Goal: Transaction & Acquisition: Purchase product/service

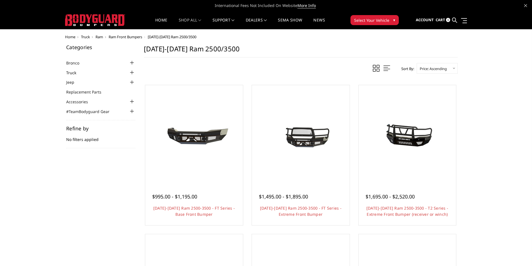
click at [74, 73] on link "Truck" at bounding box center [74, 73] width 17 height 6
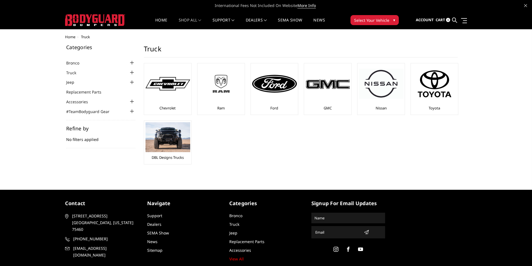
click at [220, 86] on img at bounding box center [221, 83] width 45 height 25
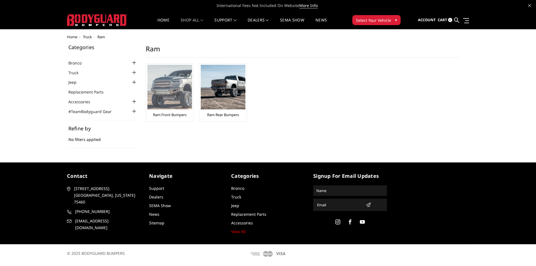
click at [161, 95] on img at bounding box center [169, 87] width 45 height 45
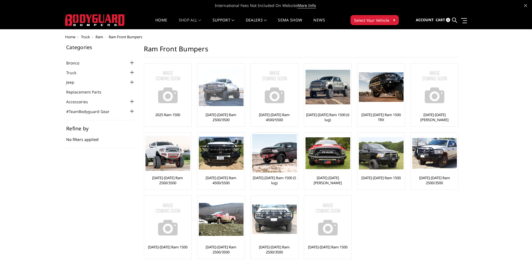
click at [225, 93] on img at bounding box center [221, 87] width 45 height 38
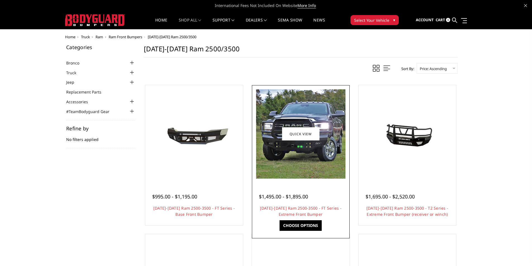
scroll to position [28, 0]
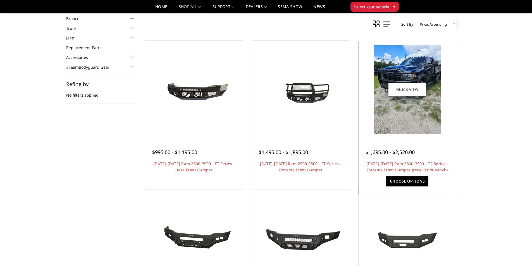
click at [417, 182] on link "Choose Options" at bounding box center [407, 181] width 42 height 11
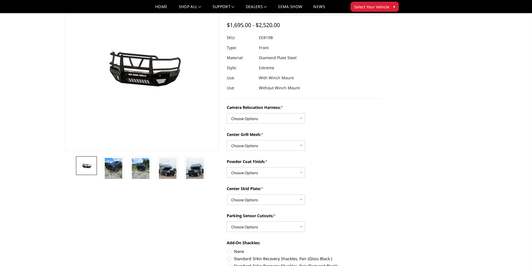
scroll to position [56, 0]
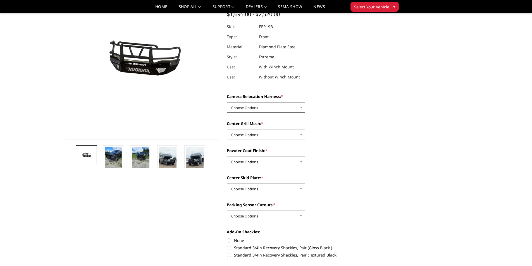
click at [302, 108] on select "Choose Options Without camera harness With camera harness" at bounding box center [266, 107] width 78 height 11
select select "3819"
click at [227, 102] on select "Choose Options Without camera harness With camera harness" at bounding box center [266, 107] width 78 height 11
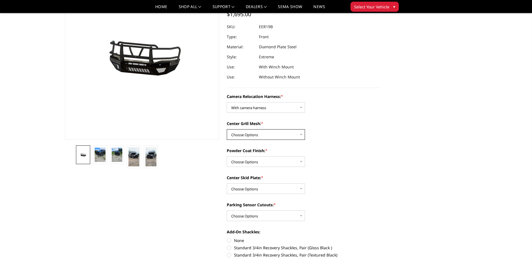
click at [301, 134] on select "Choose Options Without expanded metal With expanded metal" at bounding box center [266, 134] width 78 height 11
select select "3817"
click at [227, 129] on select "Choose Options Without expanded metal With expanded metal" at bounding box center [266, 134] width 78 height 11
click at [301, 162] on select "Choose Options Textured Black Powder Coat Gloss Black Powder Coat Bare Metal" at bounding box center [266, 161] width 78 height 11
select select "3815"
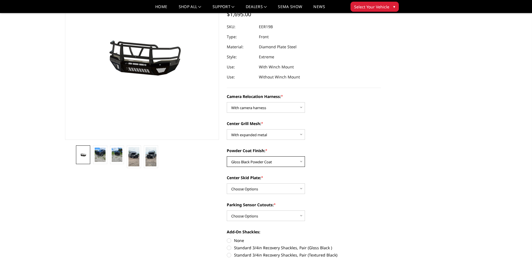
click at [227, 156] on select "Choose Options Textured Black Powder Coat Gloss Black Powder Coat Bare Metal" at bounding box center [266, 161] width 78 height 11
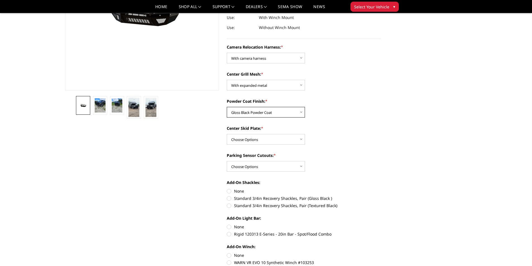
scroll to position [112, 0]
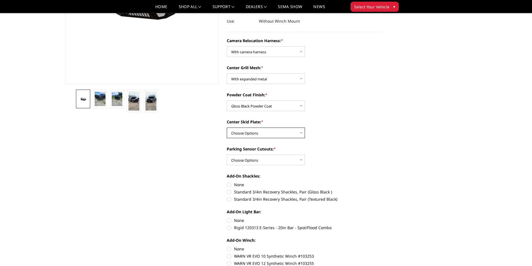
click at [301, 133] on select "Choose Options Winch Mount Skid Plate Standard Skid Plate (included) 2" Receive…" at bounding box center [266, 133] width 78 height 11
select select "3813"
click at [227, 128] on select "Choose Options Winch Mount Skid Plate Standard Skid Plate (included) 2" Receive…" at bounding box center [266, 133] width 78 height 11
click at [301, 160] on select "Choose Options Yes - With Parking Sensor Cutouts" at bounding box center [266, 160] width 78 height 11
select select "3810"
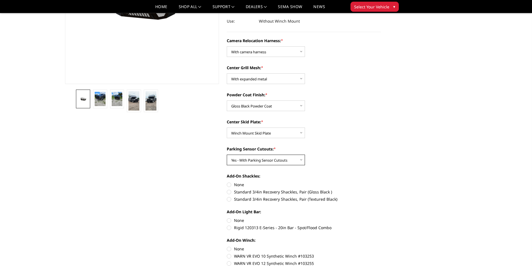
click at [227, 155] on select "Choose Options Yes - With Parking Sensor Cutouts" at bounding box center [266, 160] width 78 height 11
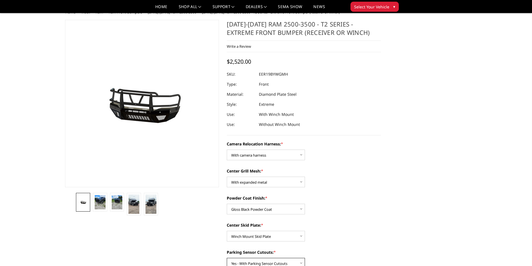
scroll to position [0, 0]
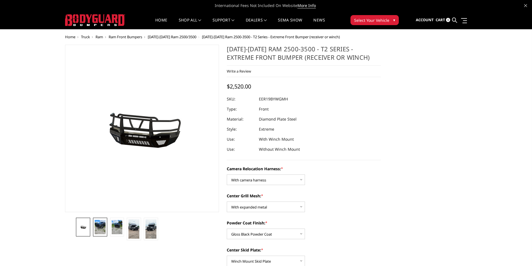
click at [98, 229] on img at bounding box center [100, 227] width 11 height 15
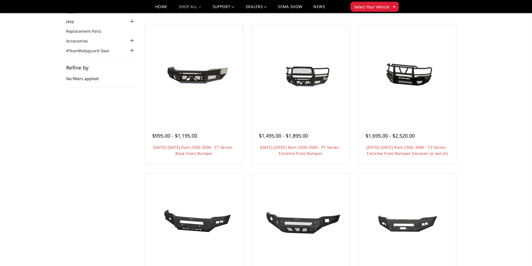
scroll to position [28, 0]
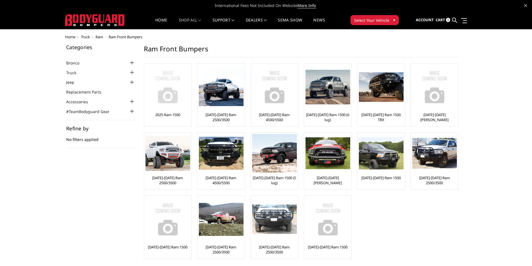
click at [170, 82] on img at bounding box center [167, 87] width 45 height 45
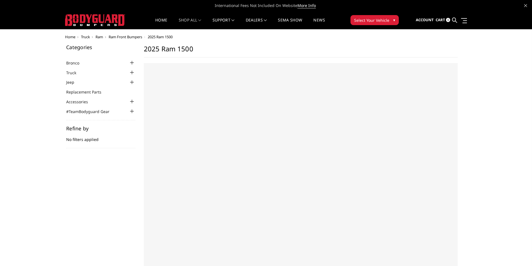
select select "US"
